Goal: Transaction & Acquisition: Purchase product/service

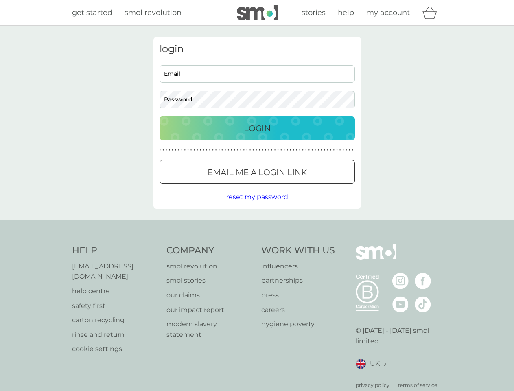
click at [432, 13] on icon "basket" at bounding box center [429, 13] width 15 height 13
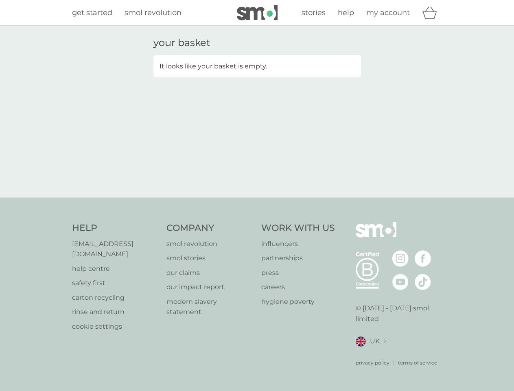
click at [257, 172] on div "your basket It looks like your basket is empty." at bounding box center [257, 111] width 220 height 149
click at [257, 197] on div "your basket It looks like your basket is empty." at bounding box center [257, 112] width 514 height 172
click at [371, 353] on div "privacy policy terms of service" at bounding box center [399, 356] width 87 height 20
